Goal: Task Accomplishment & Management: Manage account settings

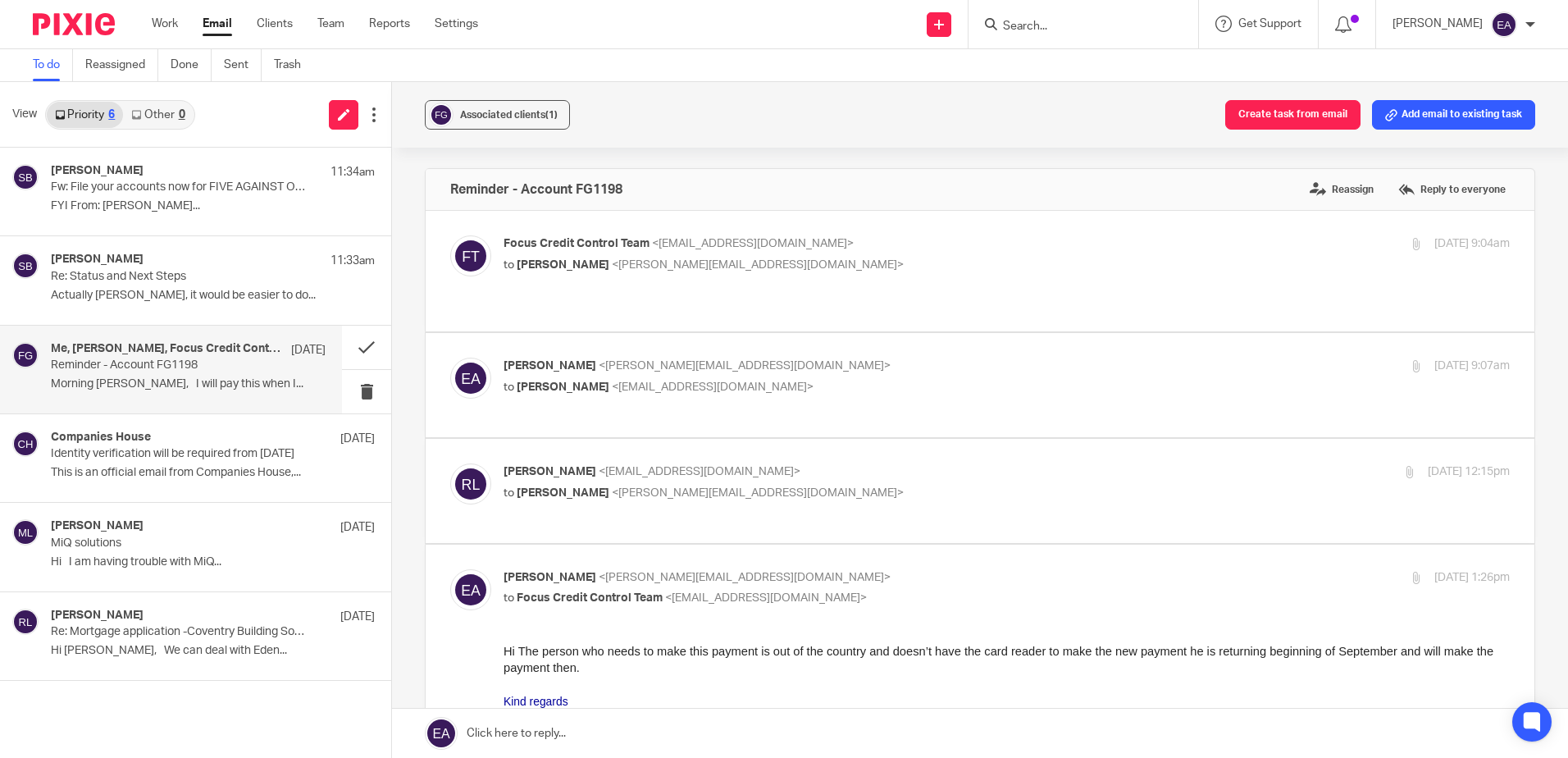
scroll to position [328, 0]
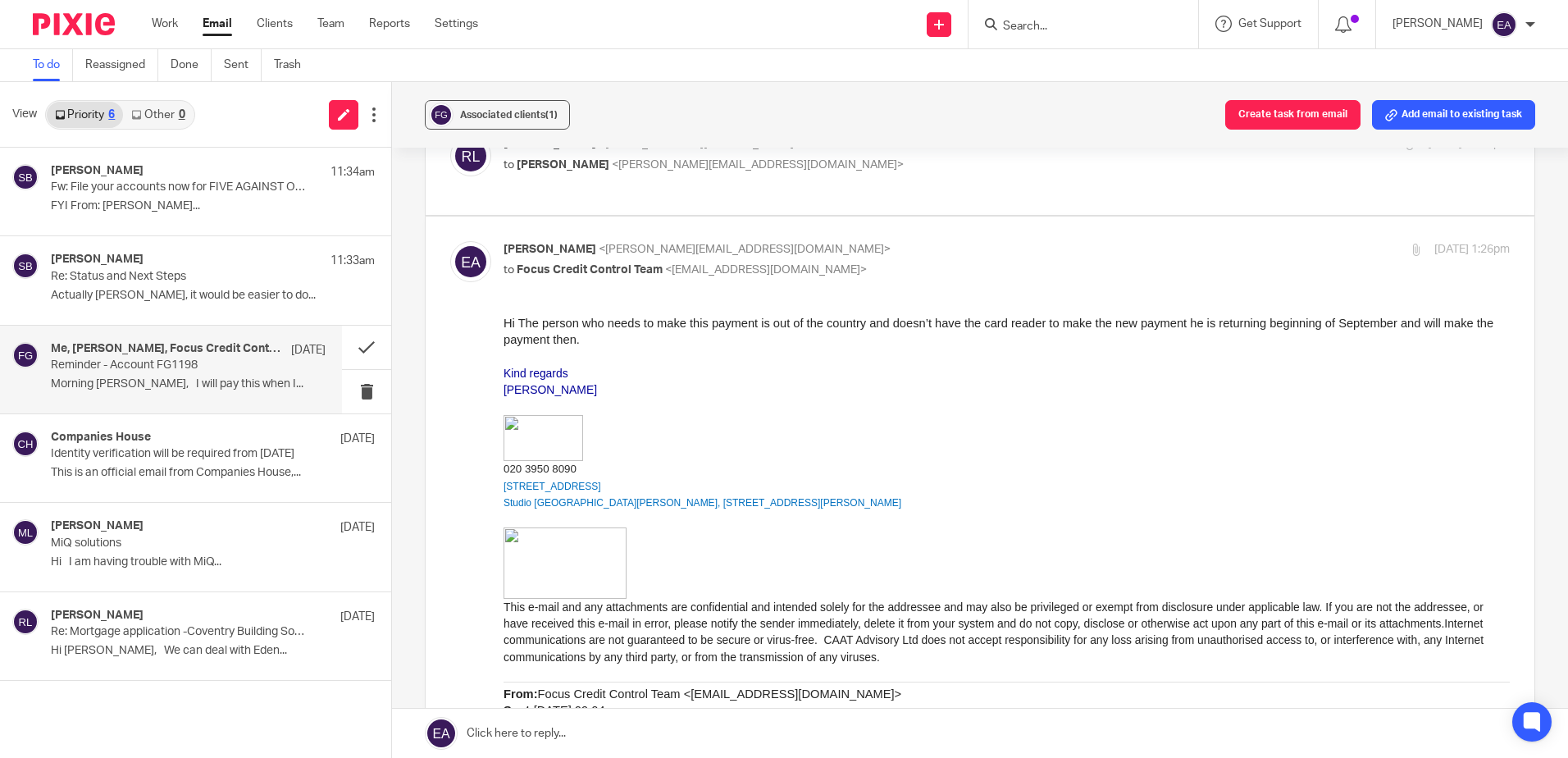
click at [216, 26] on link "Email" at bounding box center [217, 24] width 29 height 16
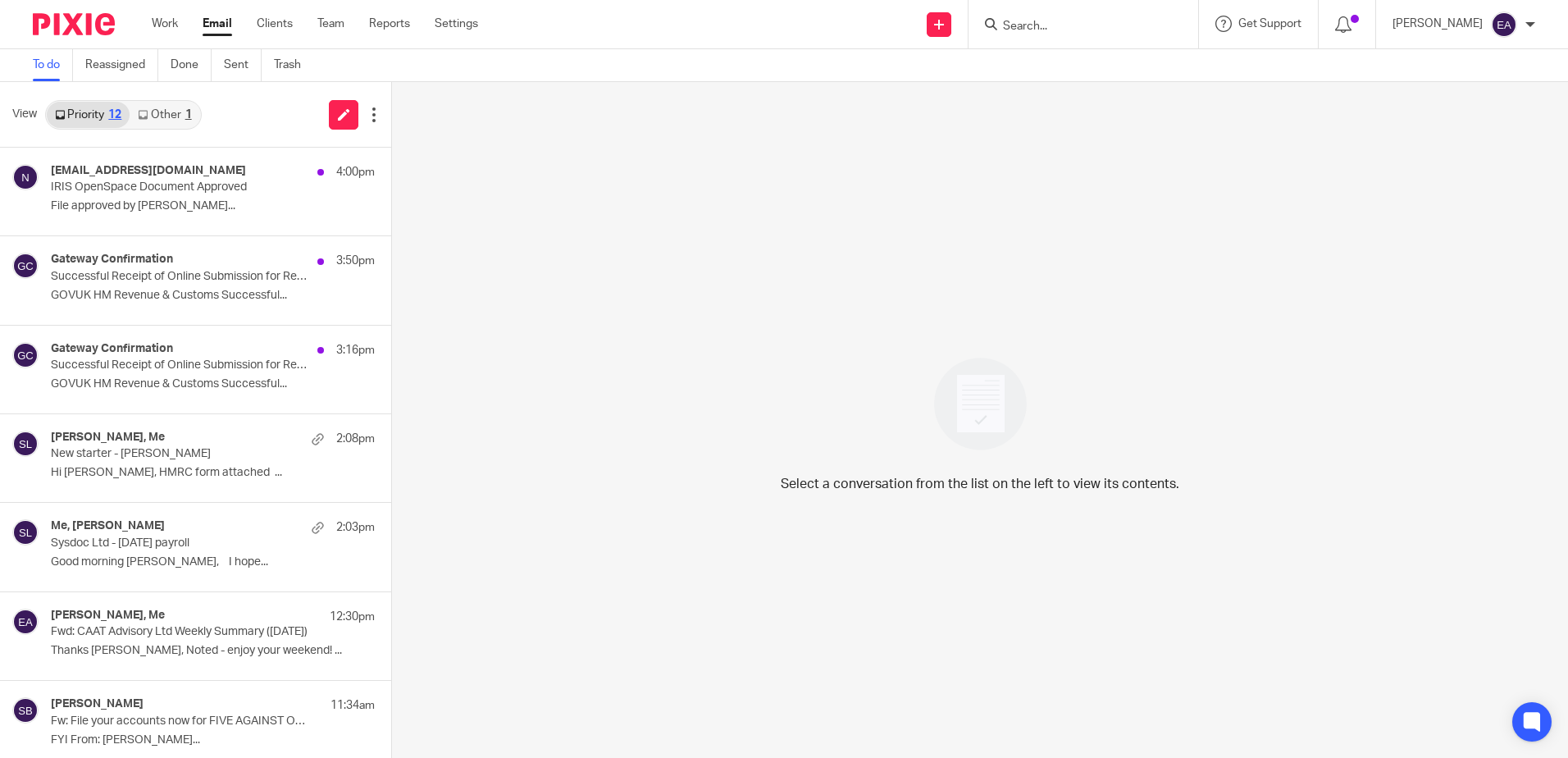
click at [167, 120] on link "Other 1" at bounding box center [164, 115] width 70 height 26
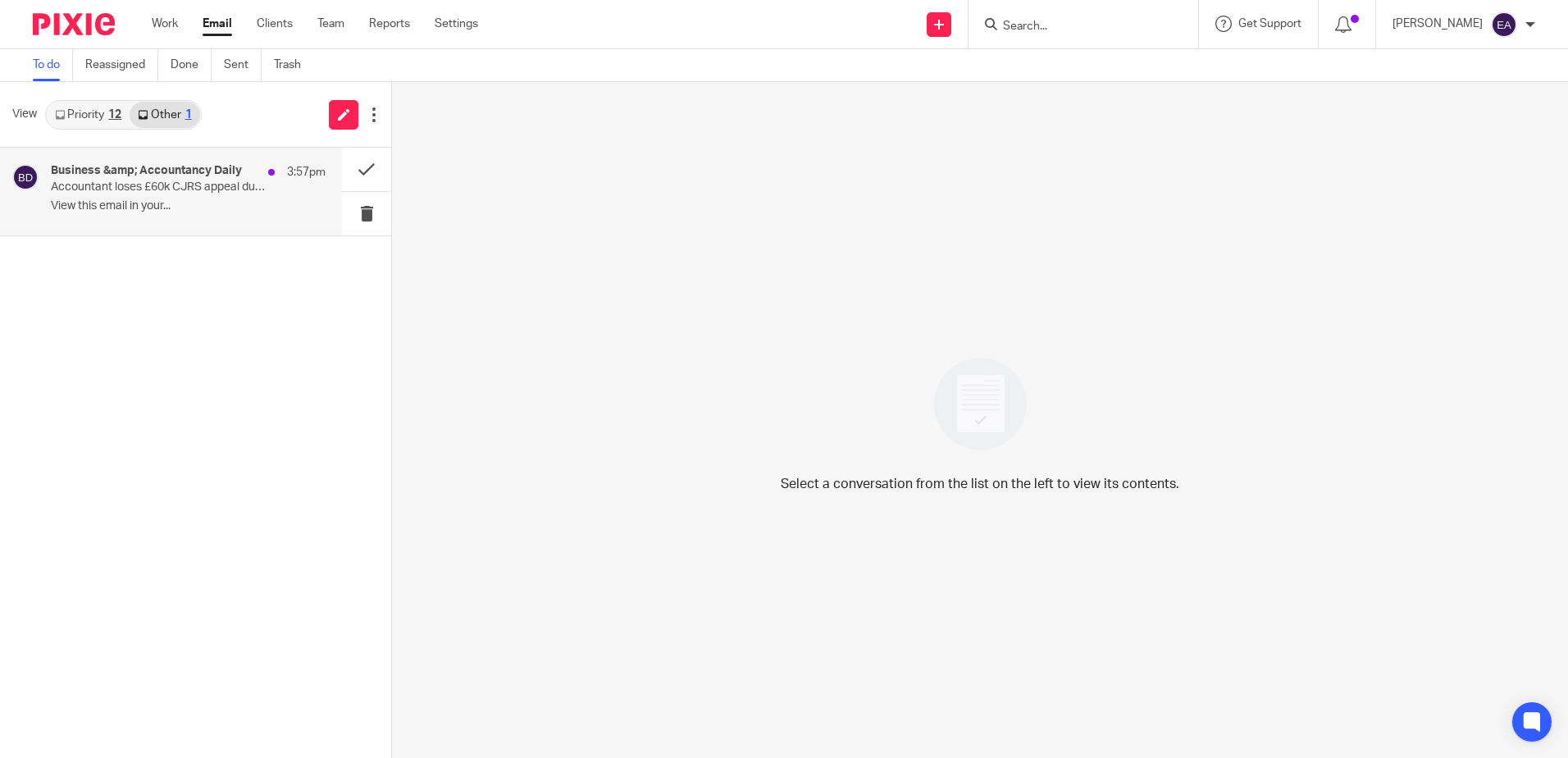
click at [185, 204] on p "View this email in your..." at bounding box center [188, 206] width 275 height 14
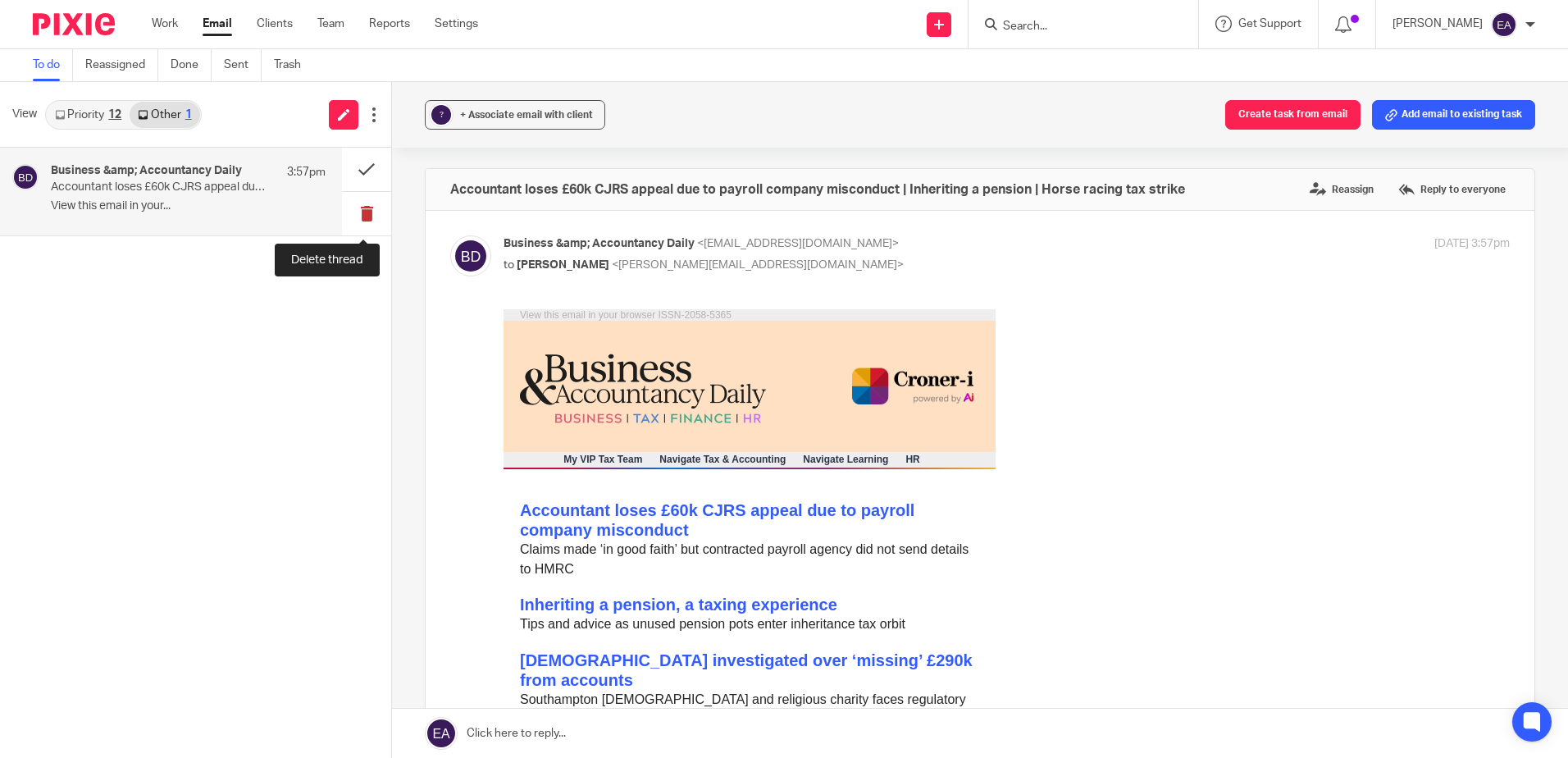
click at [360, 213] on button at bounding box center [367, 214] width 49 height 44
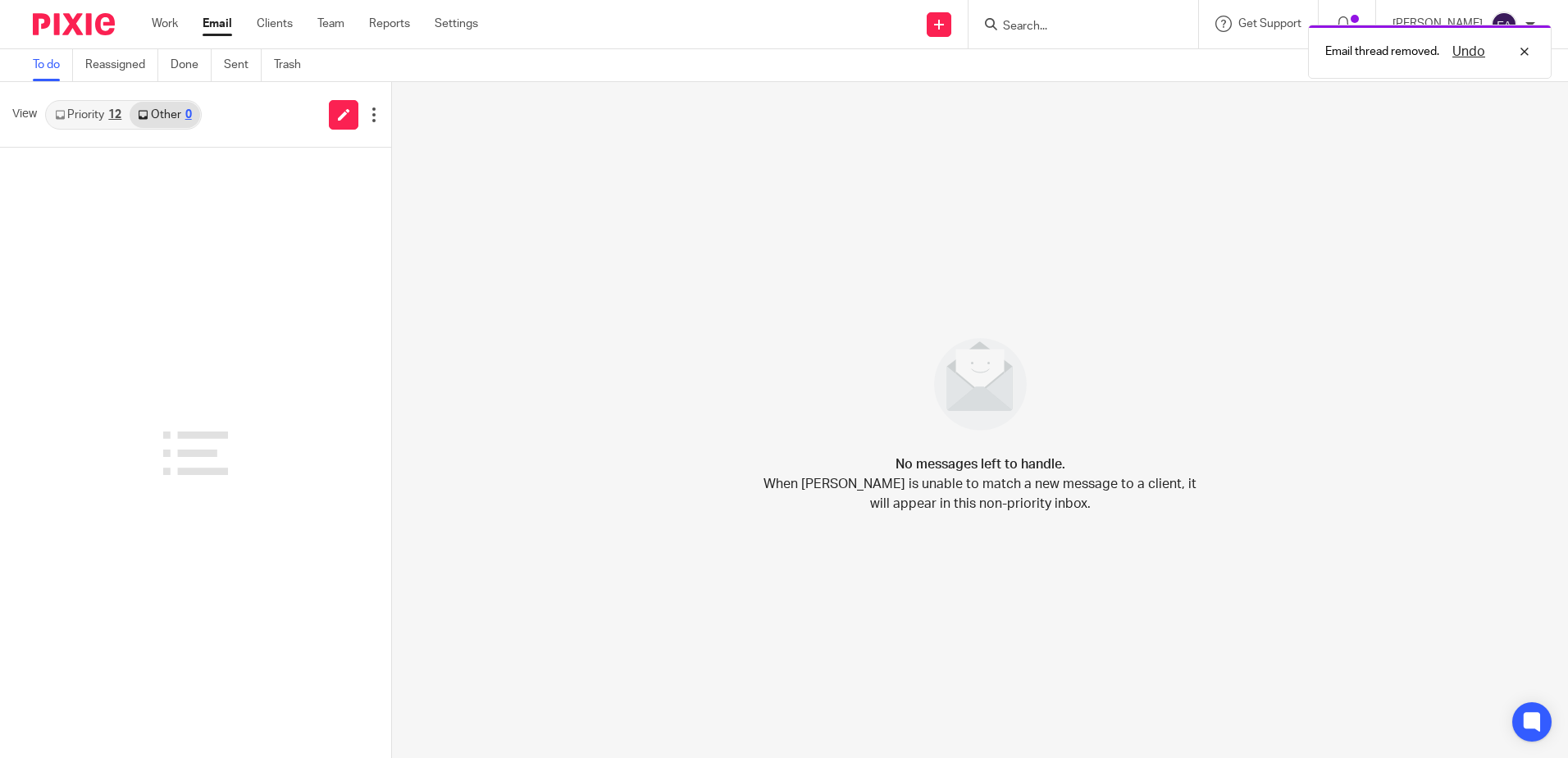
click at [85, 106] on link "Priority 12" at bounding box center [87, 115] width 83 height 26
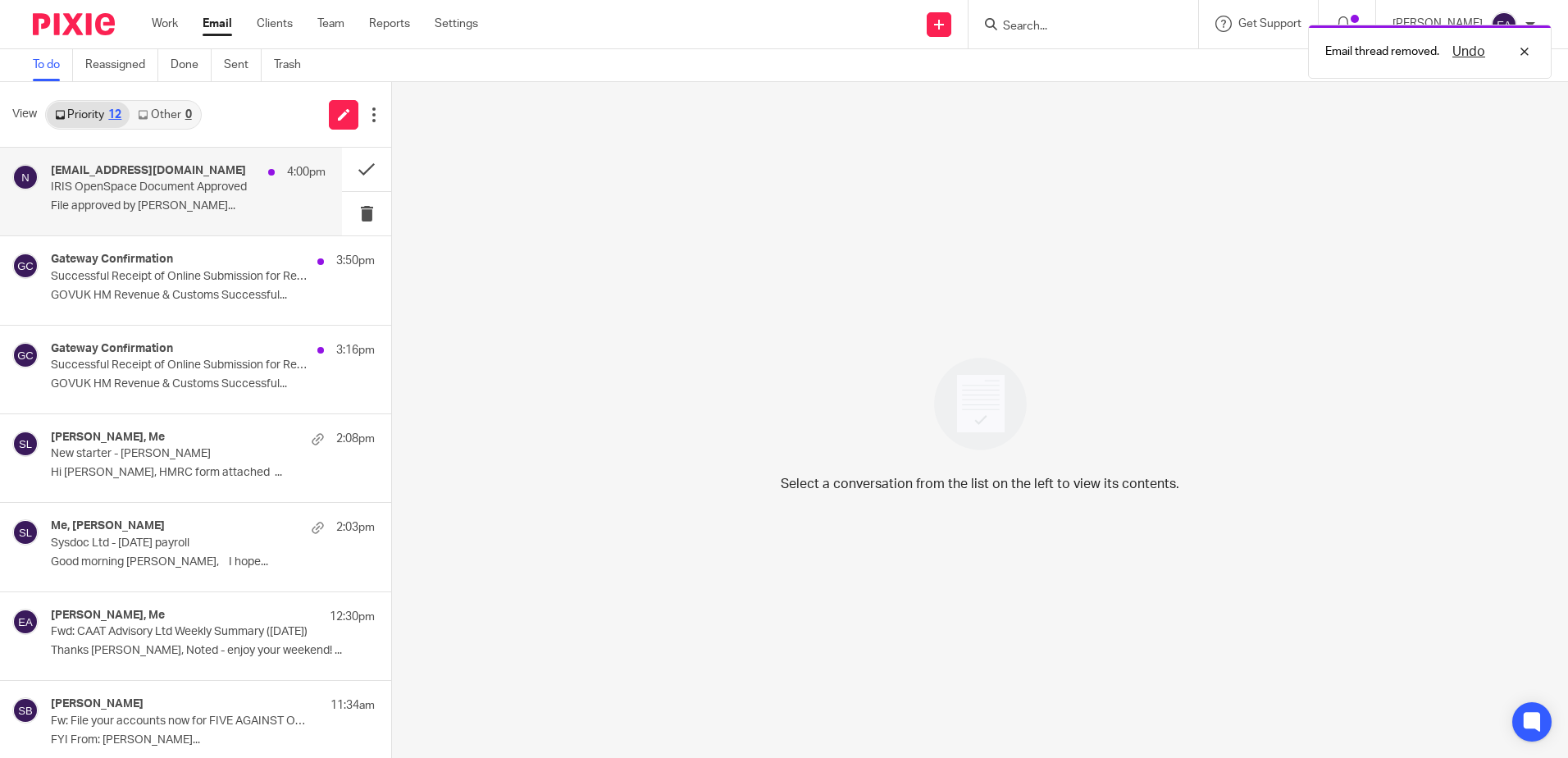
click at [126, 195] on p "IRIS OpenSpace Document Approved" at bounding box center [161, 187] width 220 height 14
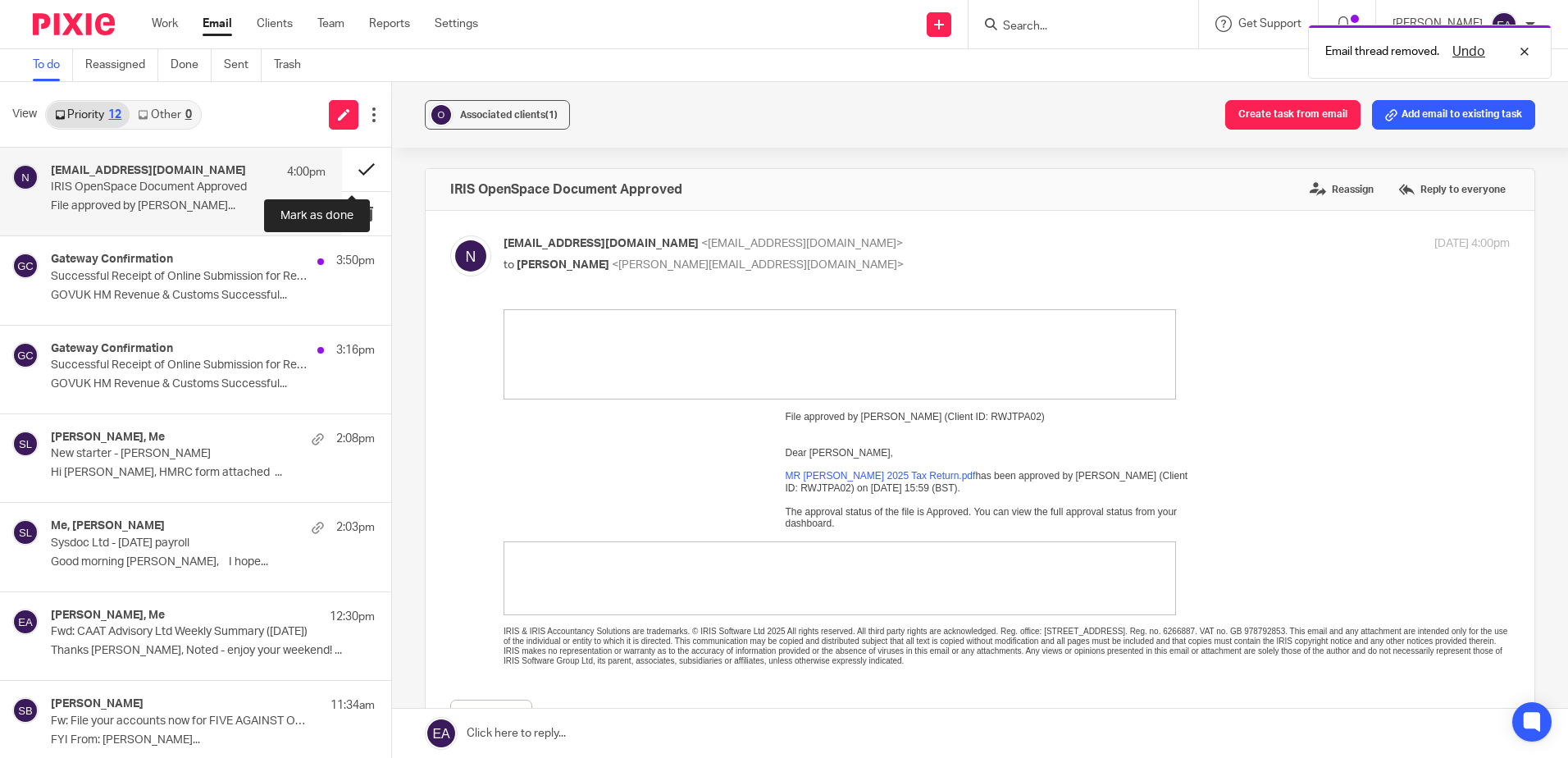
click at [342, 171] on button at bounding box center [367, 169] width 49 height 44
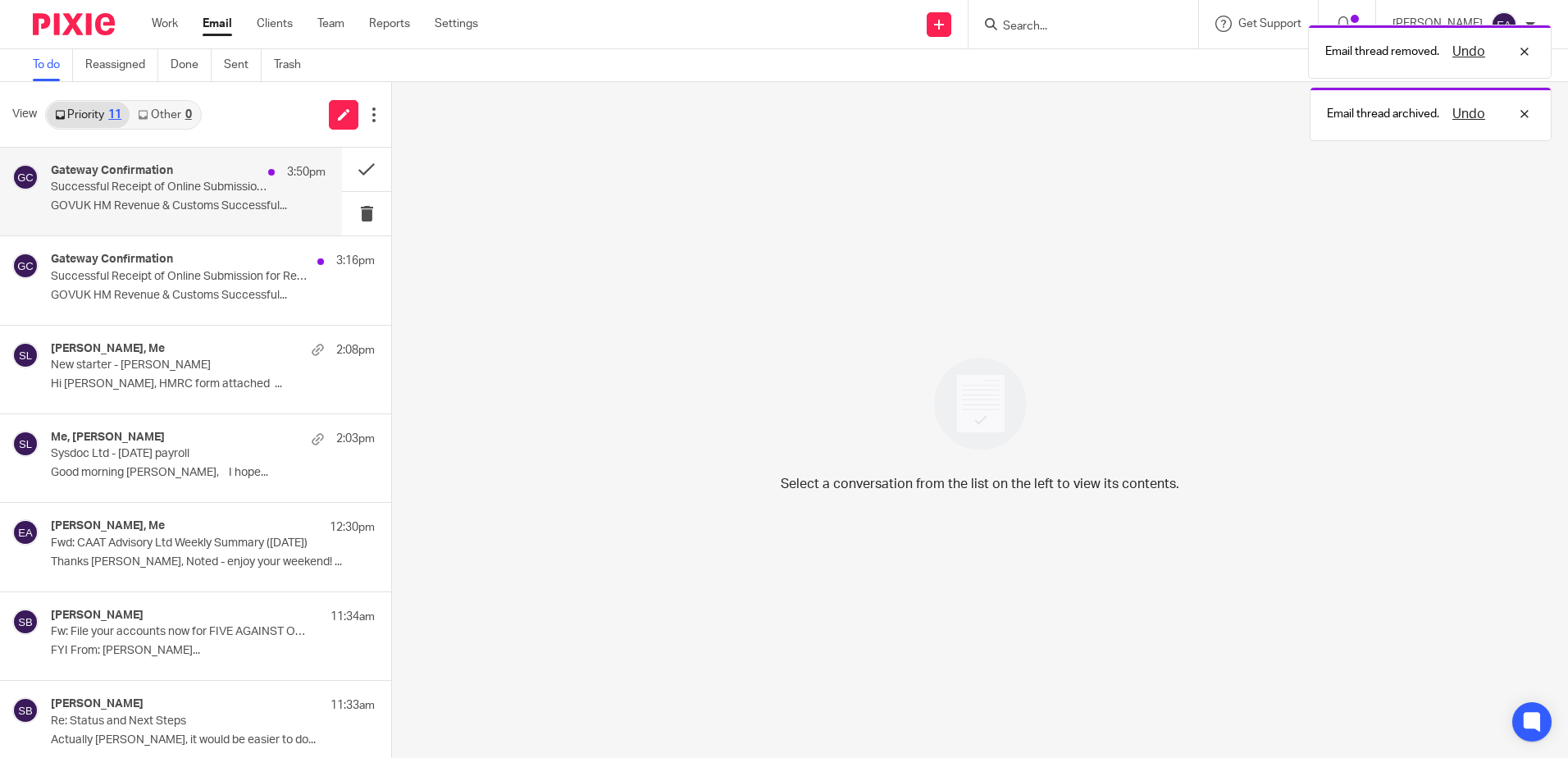
click at [138, 179] on div "Gateway Confirmation 3:50pm" at bounding box center [188, 172] width 275 height 16
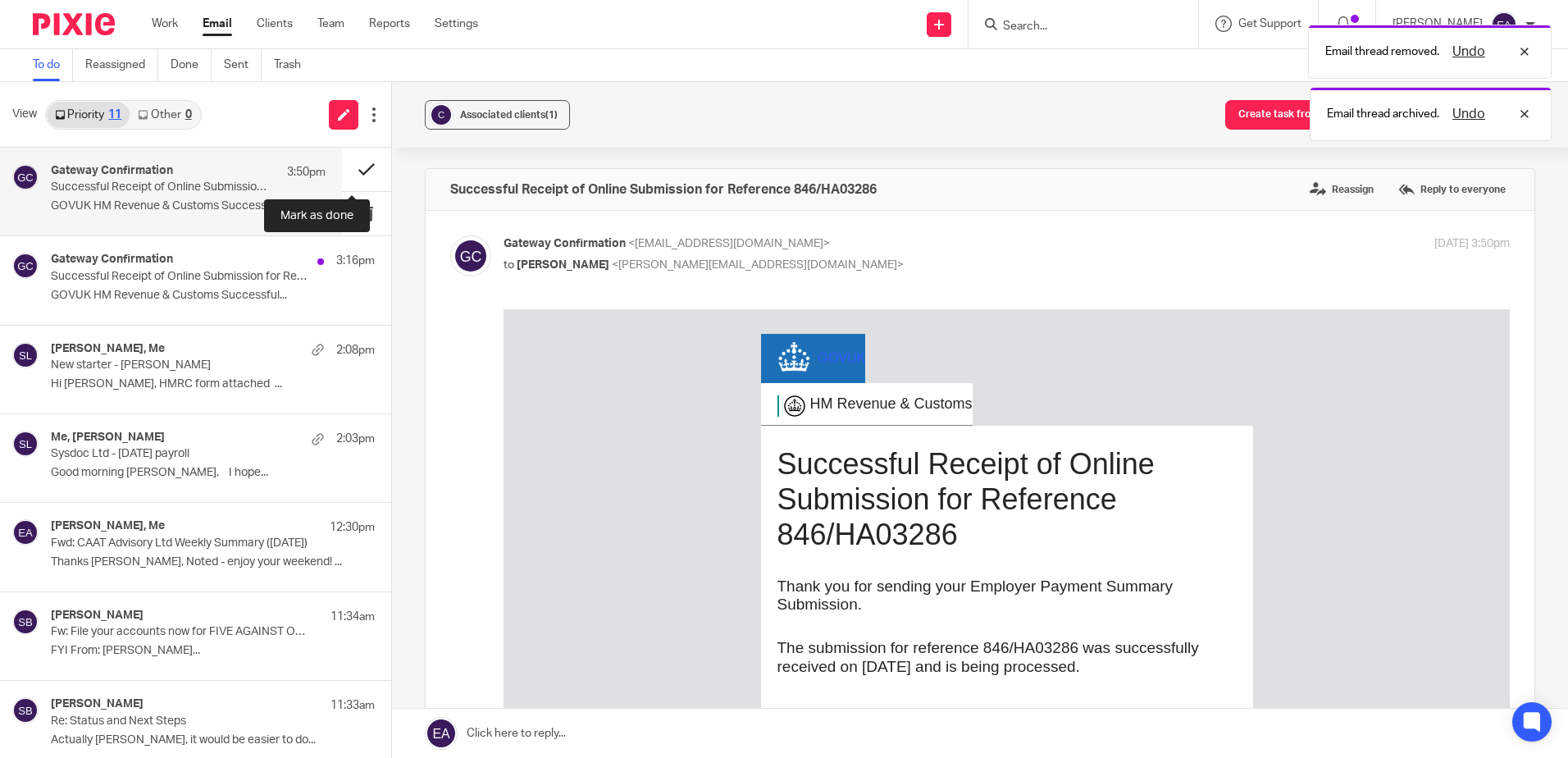
click at [349, 173] on button at bounding box center [367, 169] width 49 height 44
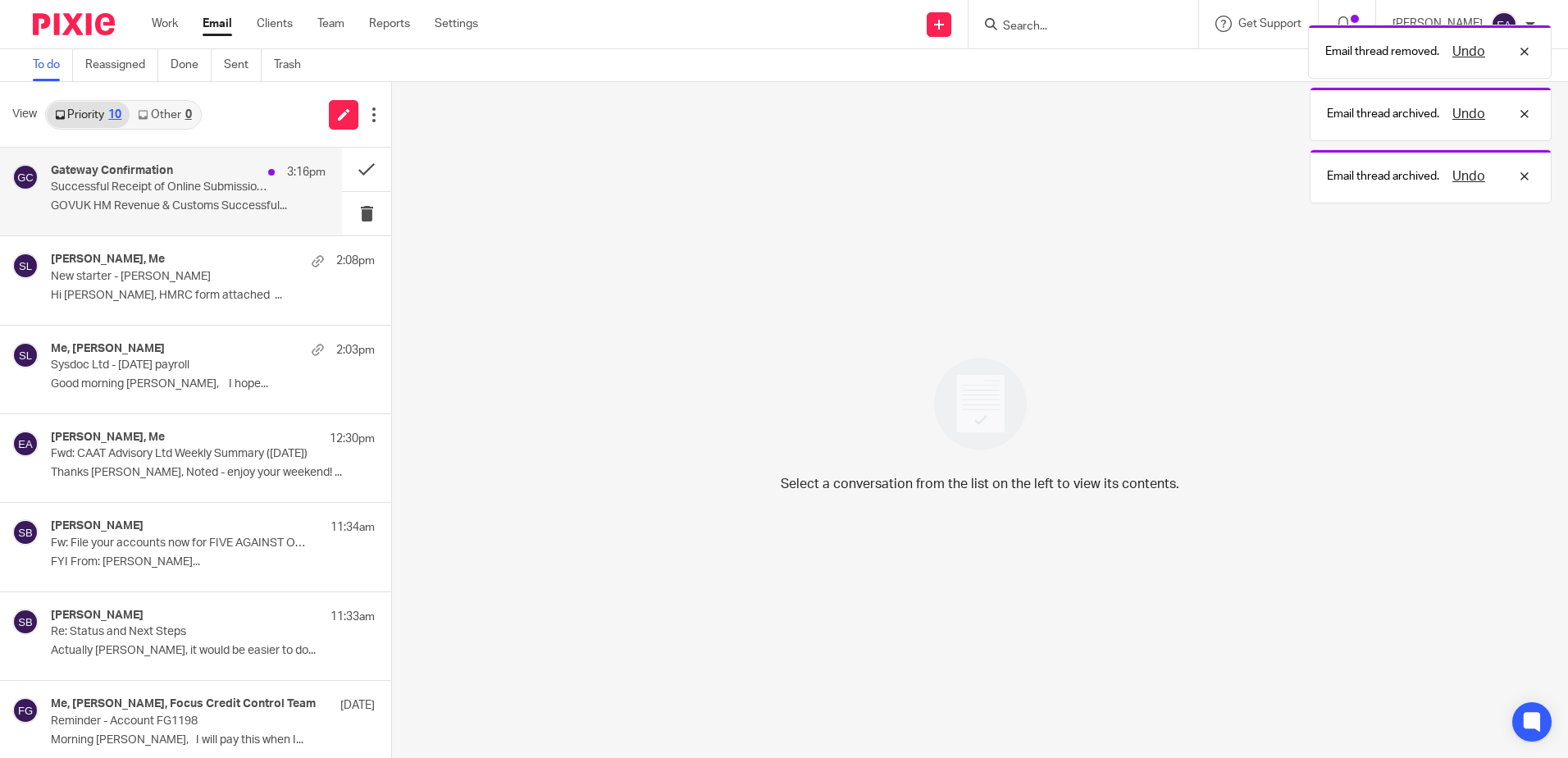
click at [132, 182] on p "Successful Receipt of Online Submission for Reference 120/XE62462" at bounding box center [161, 187] width 220 height 14
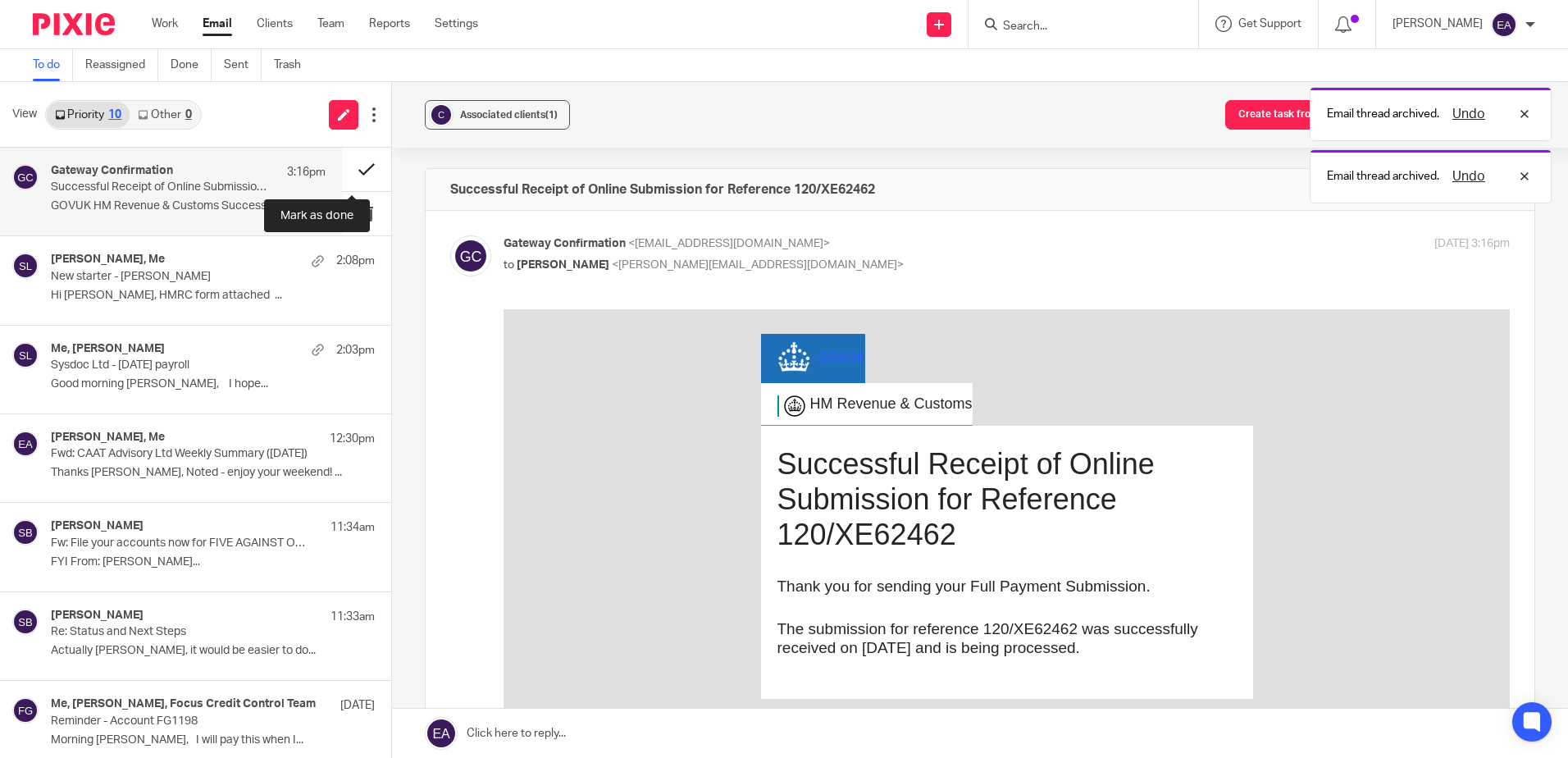
click at [352, 170] on button at bounding box center [367, 169] width 49 height 44
